Goal: Navigation & Orientation: Find specific page/section

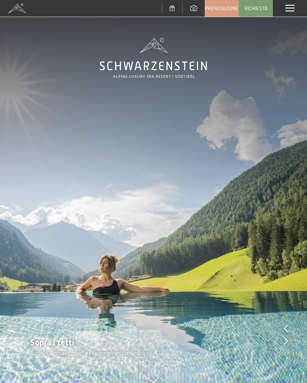
click at [293, 8] on span at bounding box center [290, 8] width 9 height 7
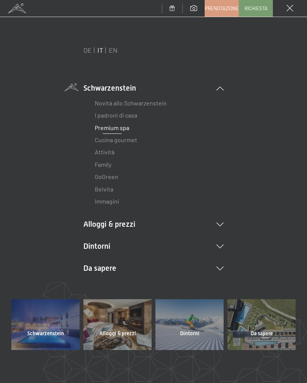
click at [223, 225] on icon at bounding box center [220, 225] width 7 height 4
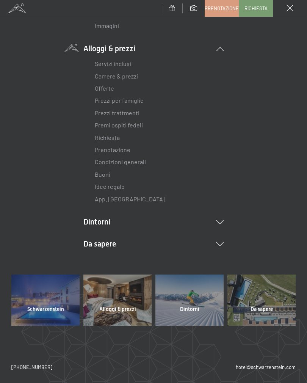
scroll to position [175, 0]
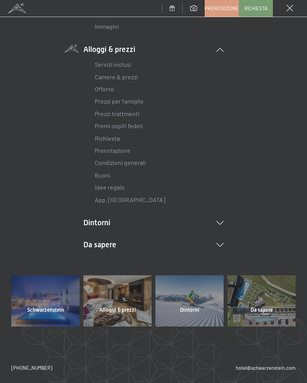
click at [223, 221] on icon at bounding box center [220, 223] width 7 height 4
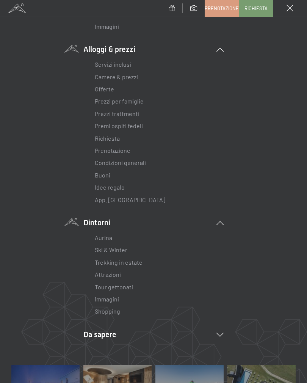
click at [223, 223] on li "Dintorni Aurina Ski & Winter Sci Scuola di sci Trekking in estate Escursioni Bi…" at bounding box center [153, 267] width 140 height 101
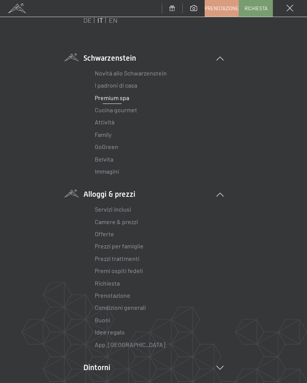
scroll to position [13, 0]
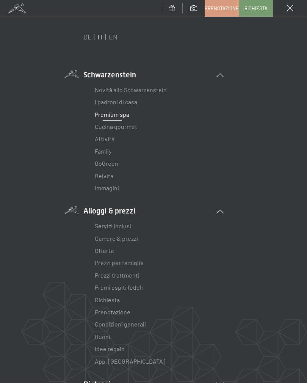
click at [275, 181] on div "DE IT EN Schwarzenstein Novità allo Schwarzenstein I padroni di casa Premium sp…" at bounding box center [153, 234] width 285 height 405
click at [222, 209] on icon at bounding box center [220, 211] width 7 height 4
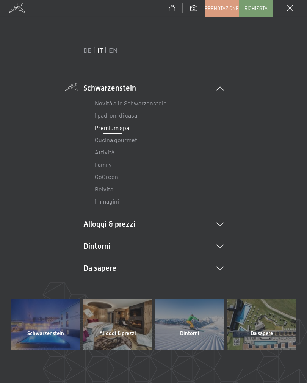
scroll to position [0, 0]
click at [222, 89] on icon at bounding box center [220, 88] width 7 height 4
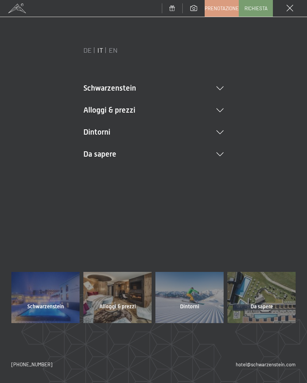
click at [223, 154] on icon at bounding box center [220, 155] width 7 height 4
click at [121, 170] on link "Posizione & arrivo" at bounding box center [119, 168] width 48 height 7
